Goal: Task Accomplishment & Management: Manage account settings

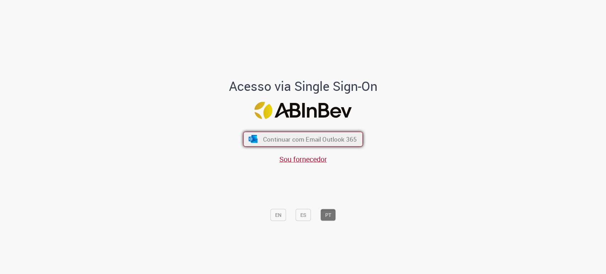
click at [331, 141] on span "Continuar com Email Outlook 365" at bounding box center [310, 139] width 94 height 8
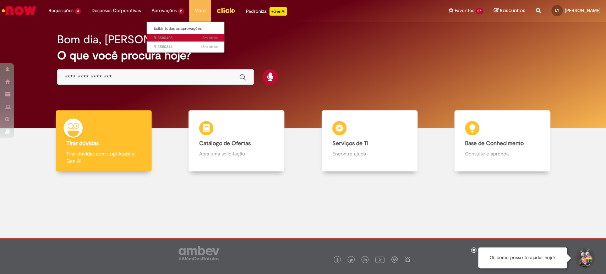
click at [174, 39] on span "5m atrás 5 minutos atrás R13580408" at bounding box center [186, 38] width 64 height 6
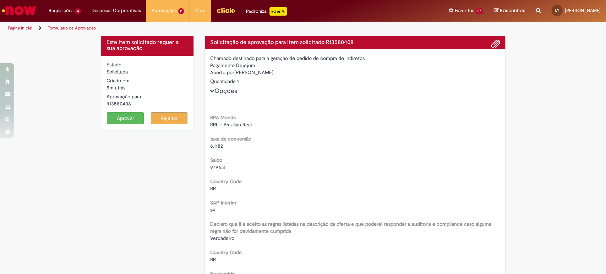
click at [133, 114] on button "Aprovar" at bounding box center [125, 118] width 37 height 12
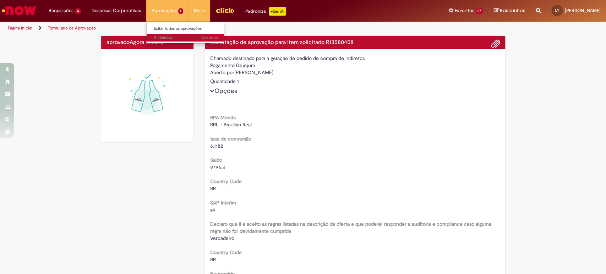
click at [169, 36] on span "14m atrás 14 minutos atrás R13580344" at bounding box center [186, 38] width 64 height 6
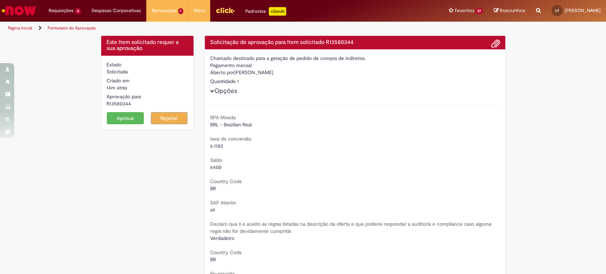
click at [136, 116] on button "Aprovar" at bounding box center [125, 118] width 37 height 12
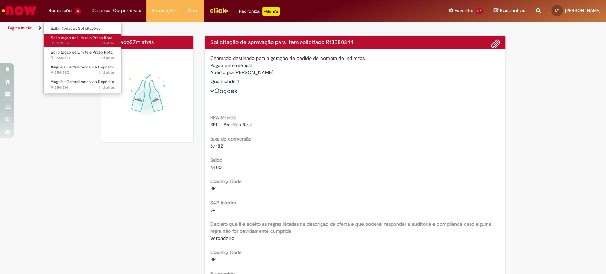
click at [81, 38] on span "Solicitação de Limite e Prazo Rota" at bounding box center [82, 37] width 62 height 5
